Goal: Use online tool/utility: Use online tool/utility

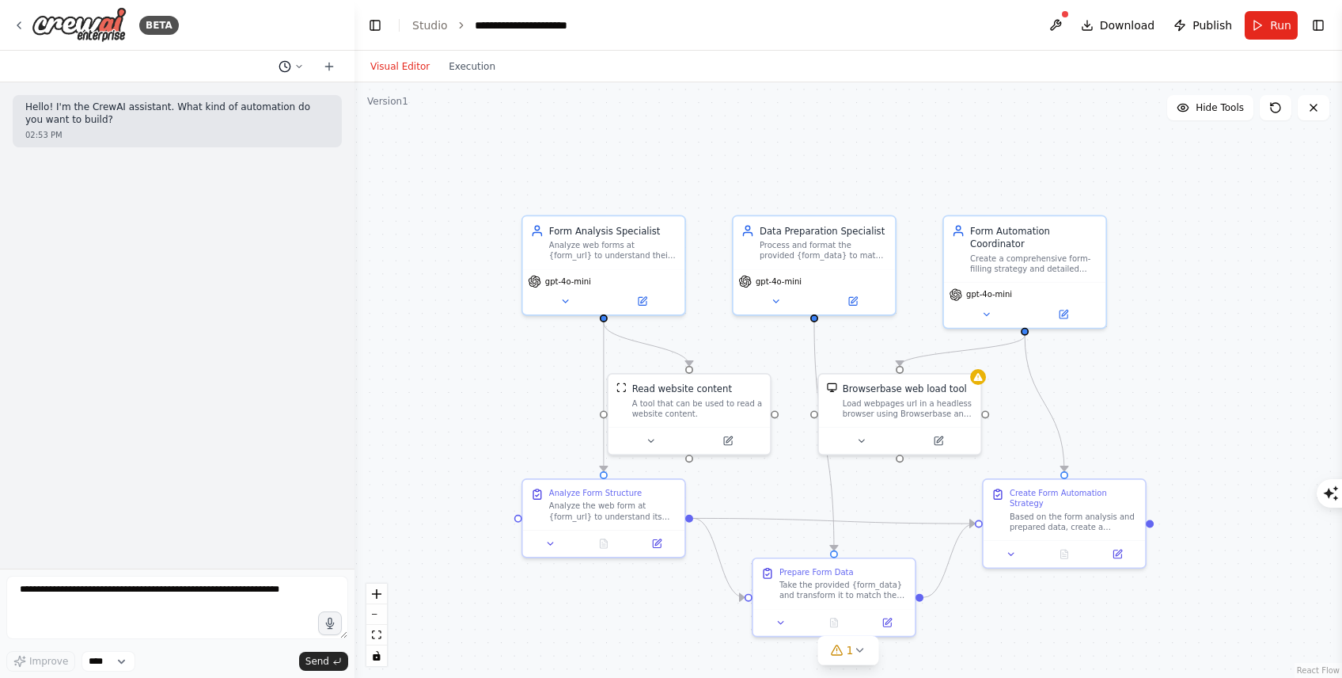
click at [295, 66] on icon at bounding box center [298, 66] width 9 height 9
click at [286, 160] on div at bounding box center [177, 339] width 355 height 678
click at [329, 67] on icon at bounding box center [329, 66] width 0 height 7
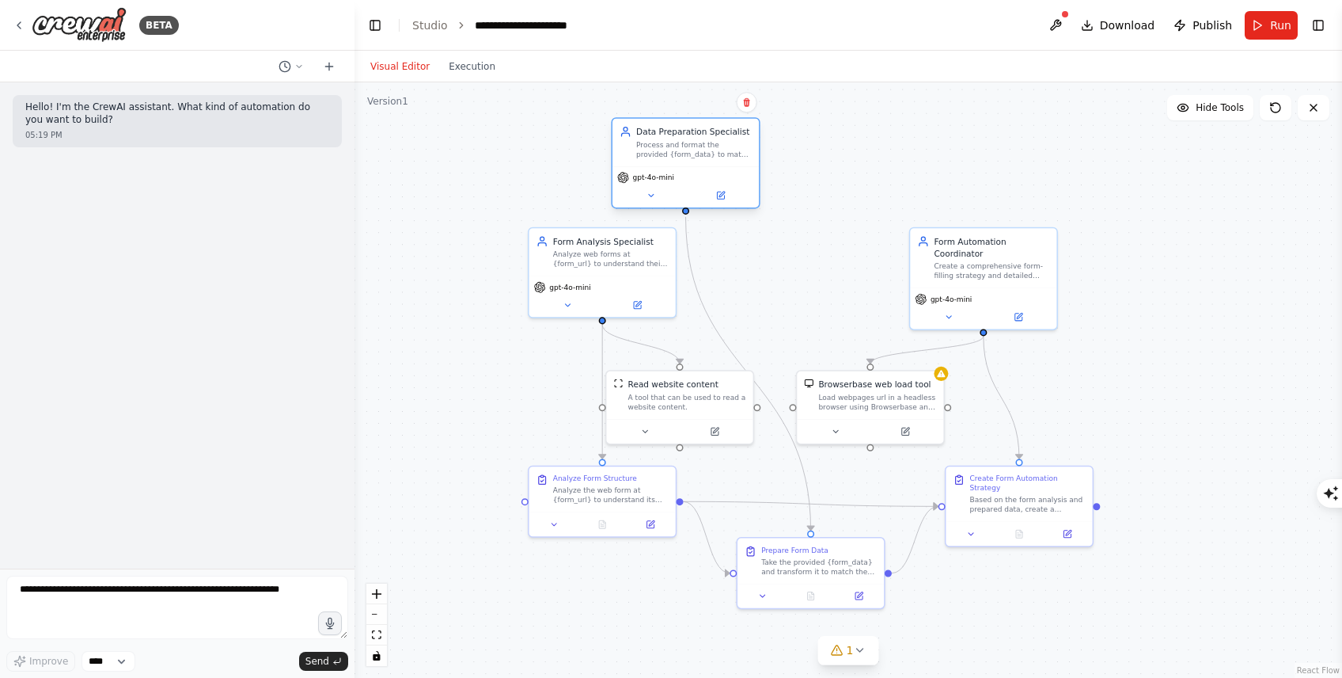
drag, startPoint x: 803, startPoint y: 310, endPoint x: 669, endPoint y: 167, distance: 196.5
click at [669, 167] on div "gpt-4o-mini" at bounding box center [686, 186] width 146 height 41
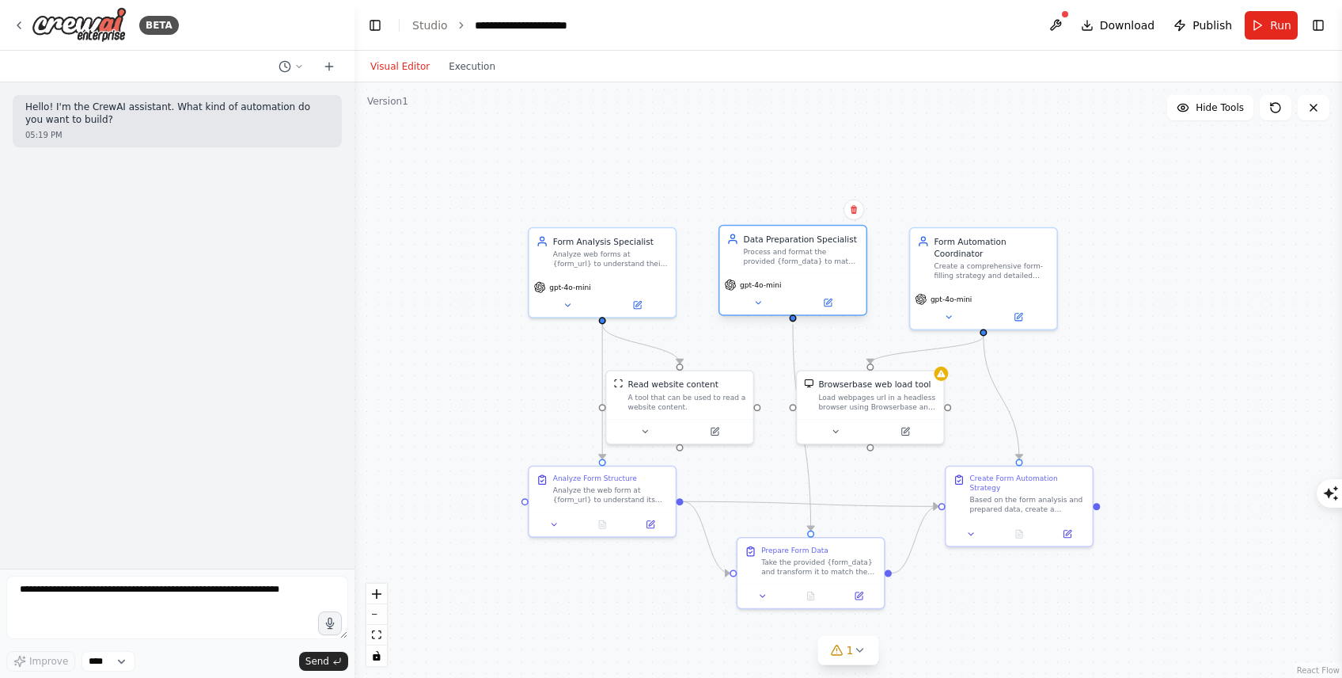
drag, startPoint x: 678, startPoint y: 170, endPoint x: 778, endPoint y: 279, distance: 147.9
click at [778, 279] on div "gpt-4o-mini" at bounding box center [792, 293] width 146 height 41
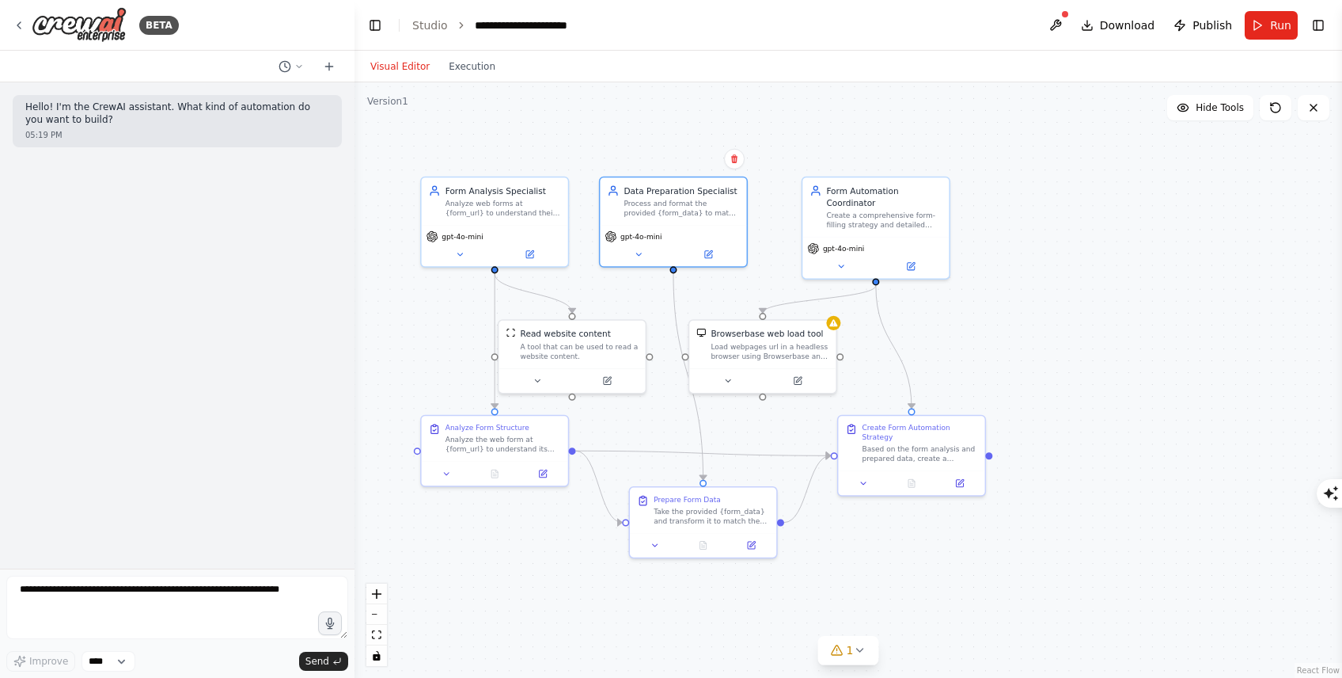
drag, startPoint x: 1076, startPoint y: 231, endPoint x: 966, endPoint y: 179, distance: 121.8
click at [966, 179] on div ".deletable-edge-delete-btn { width: 20px; height: 20px; border: 0px solid #ffff…" at bounding box center [849, 379] width 988 height 595
click at [1215, 115] on button "Hide Tools" at bounding box center [1210, 107] width 86 height 25
click at [1215, 115] on button "Show Tools" at bounding box center [1209, 107] width 90 height 25
click at [1201, 201] on div ".deletable-edge-delete-btn { width: 20px; height: 20px; border: 0px solid #ffff…" at bounding box center [849, 379] width 988 height 595
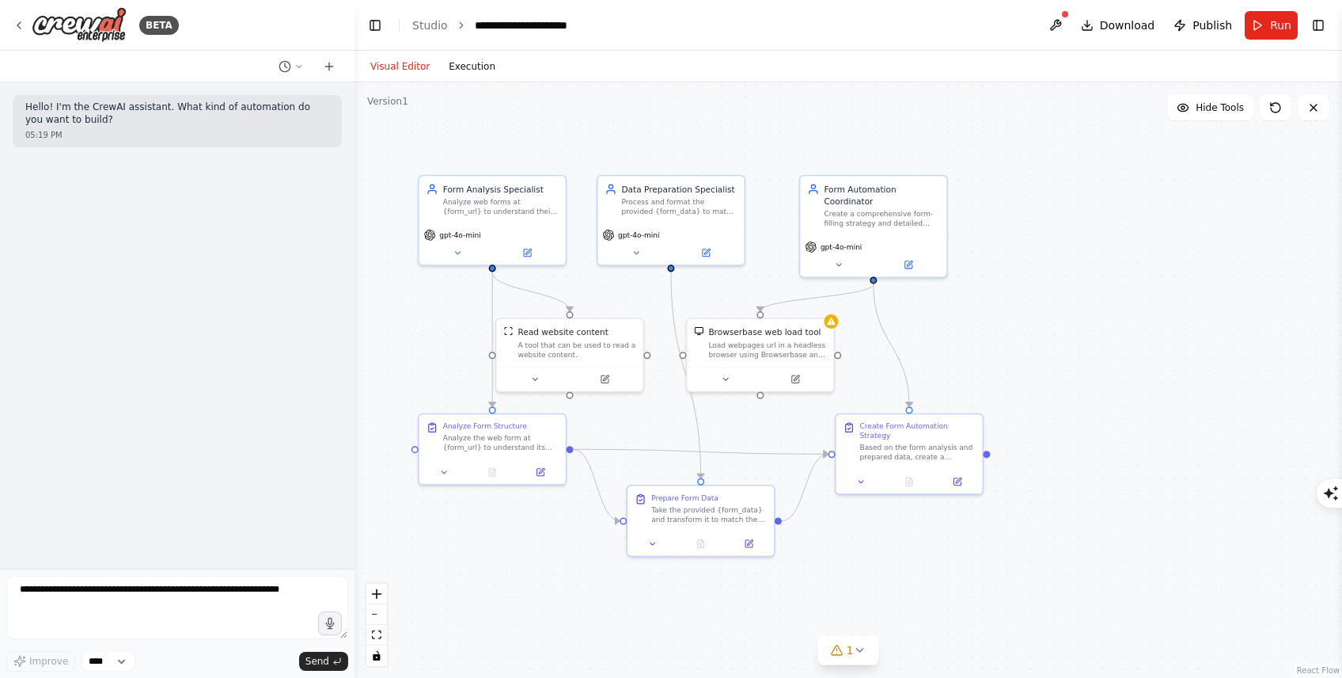
click at [452, 73] on button "Execution" at bounding box center [472, 66] width 66 height 19
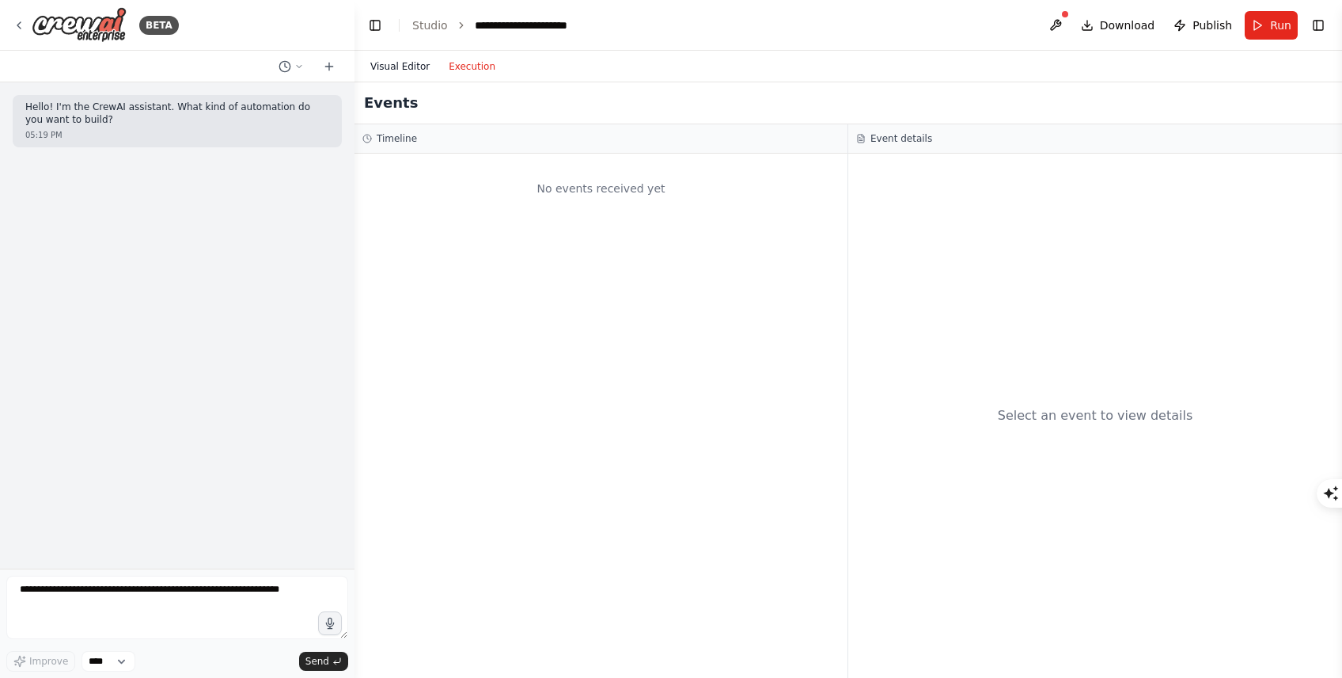
click at [412, 70] on button "Visual Editor" at bounding box center [400, 66] width 78 height 19
